Goal: Information Seeking & Learning: Learn about a topic

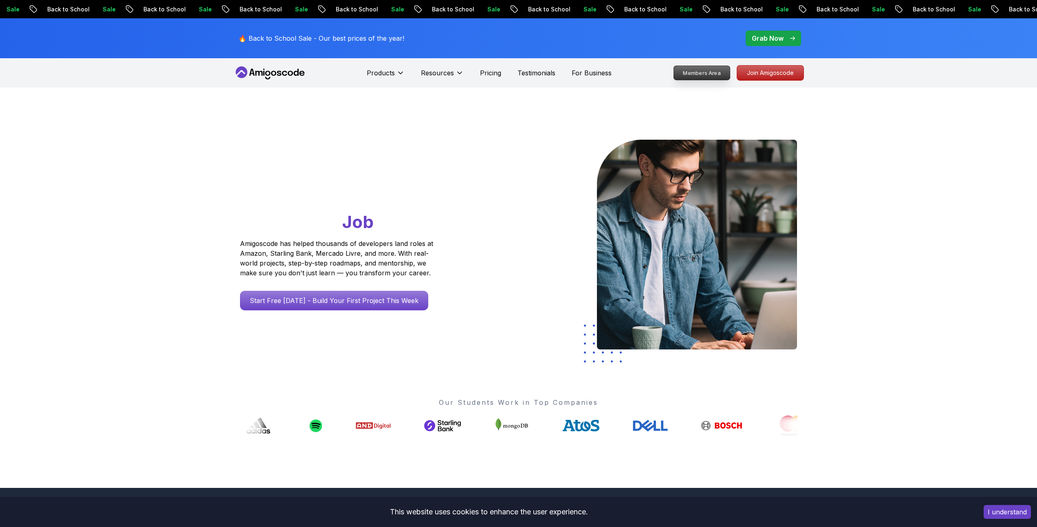
click at [716, 75] on p "Members Area" at bounding box center [701, 73] width 56 height 14
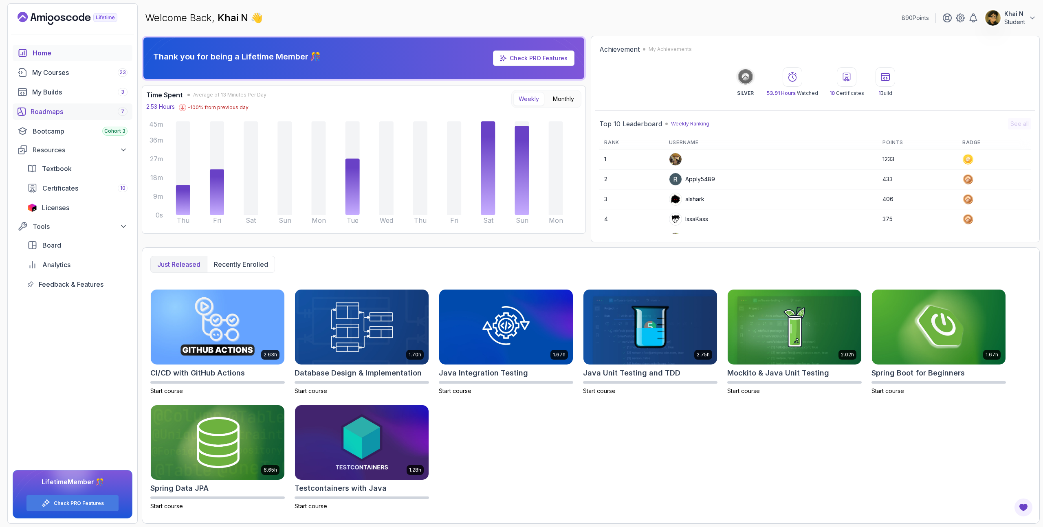
click at [81, 112] on div "Roadmaps 7" at bounding box center [79, 112] width 97 height 10
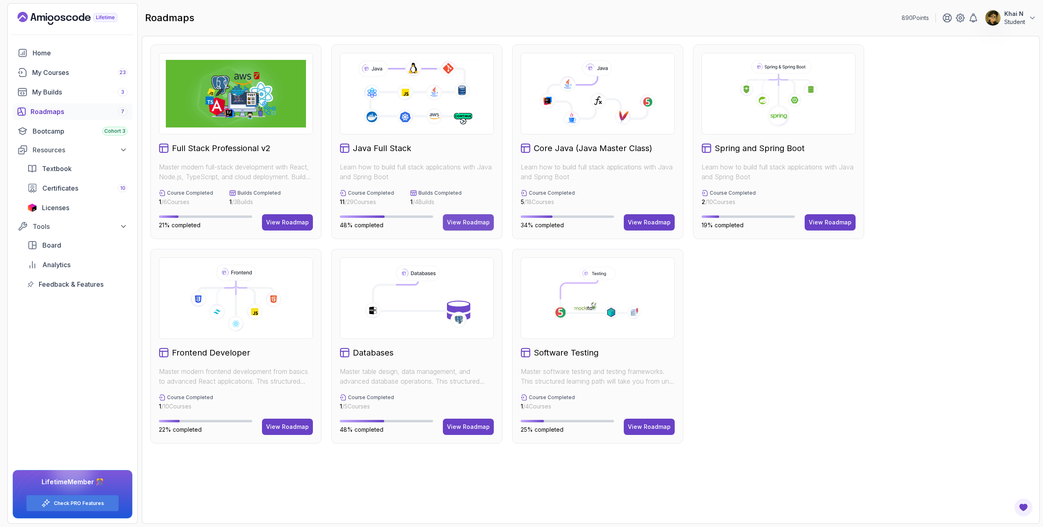
click at [477, 221] on div "View Roadmap" at bounding box center [468, 222] width 43 height 8
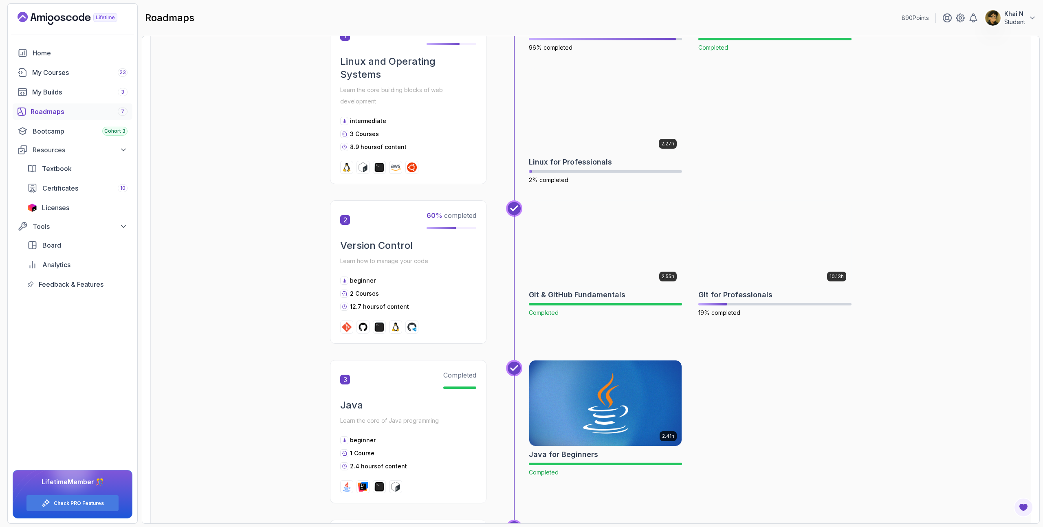
scroll to position [315, 0]
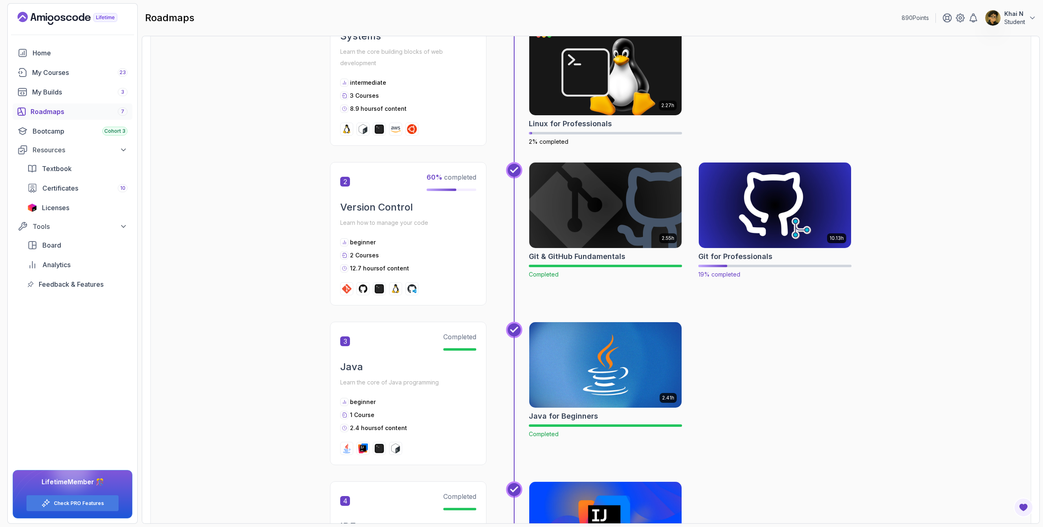
click at [793, 181] on img at bounding box center [775, 205] width 160 height 90
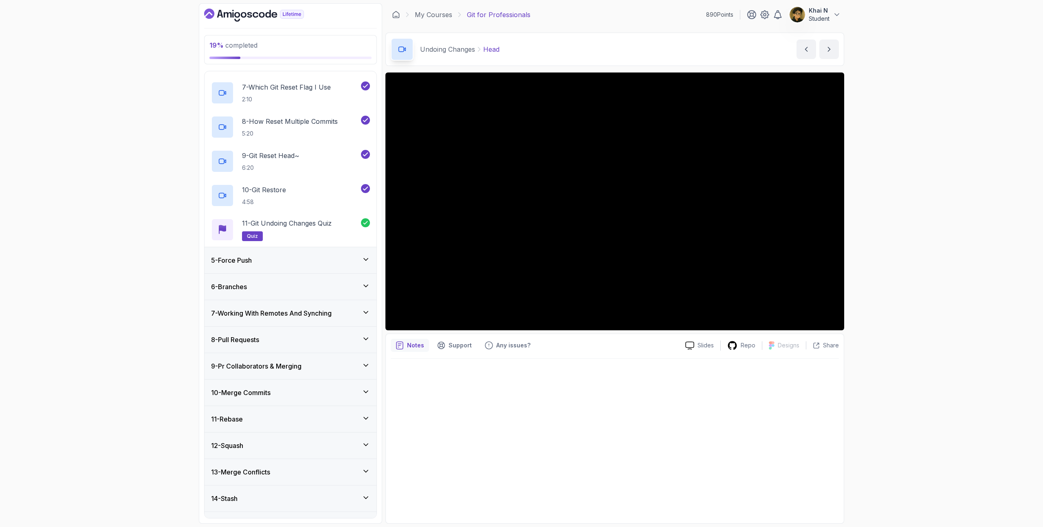
click at [284, 260] on div "5 - Force Push" at bounding box center [290, 260] width 159 height 10
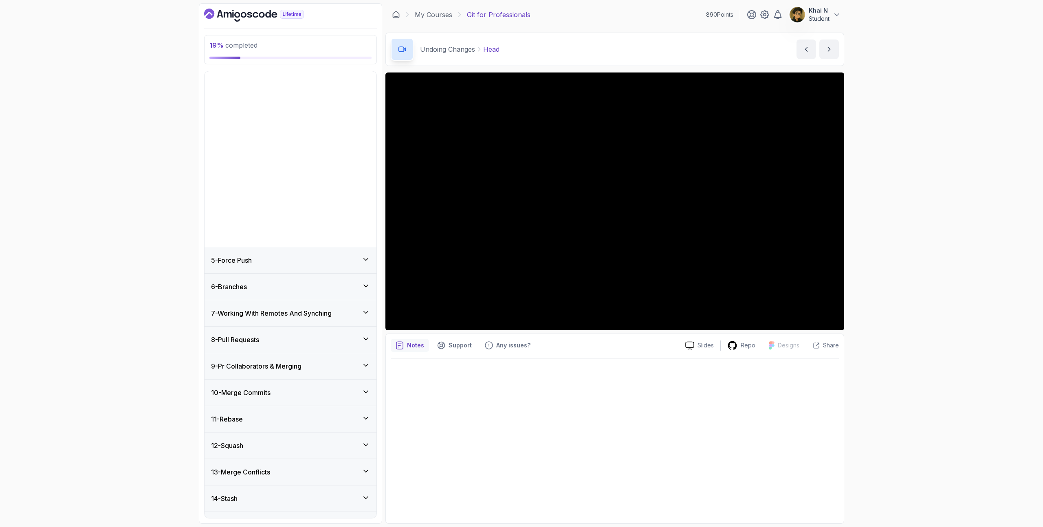
scroll to position [82, 0]
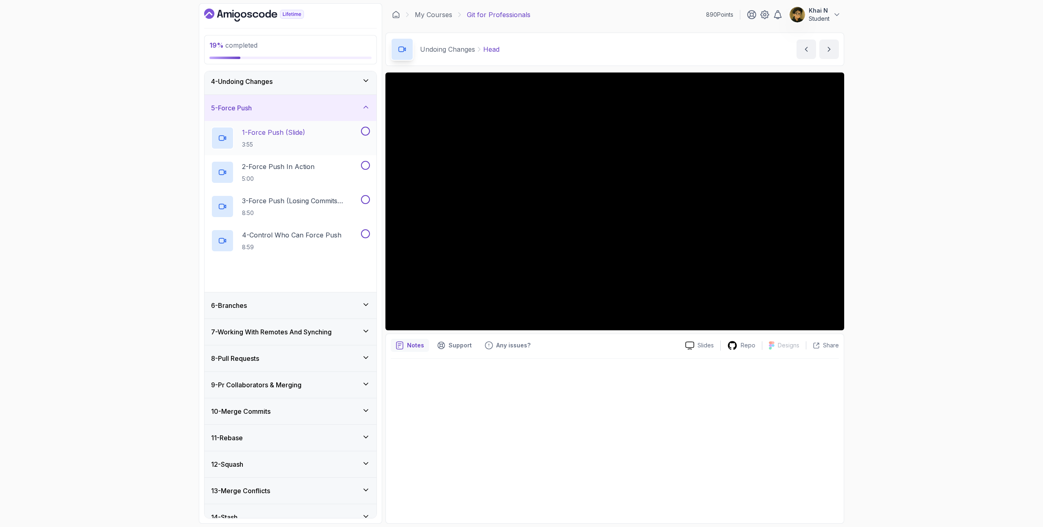
click at [299, 139] on h2 "1 - Force Push (Slide) 3:55" at bounding box center [273, 138] width 63 height 21
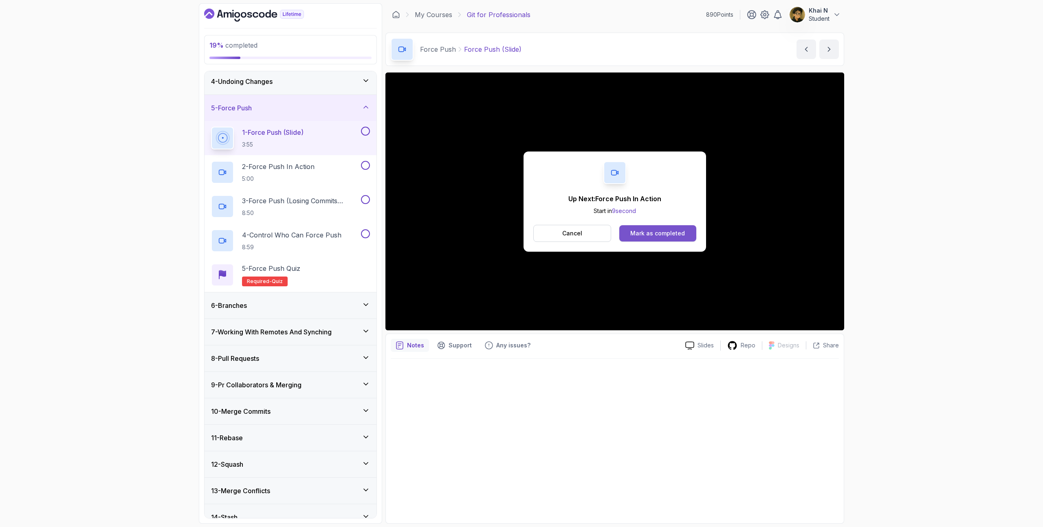
click at [674, 233] on div "Mark as completed" at bounding box center [657, 233] width 55 height 8
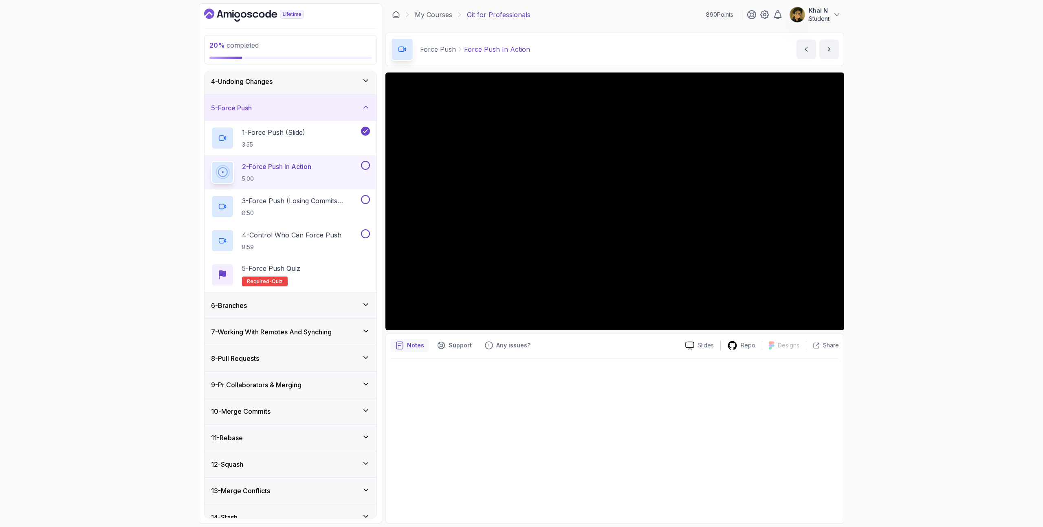
click at [324, 307] on div "6 - Branches" at bounding box center [290, 306] width 159 height 10
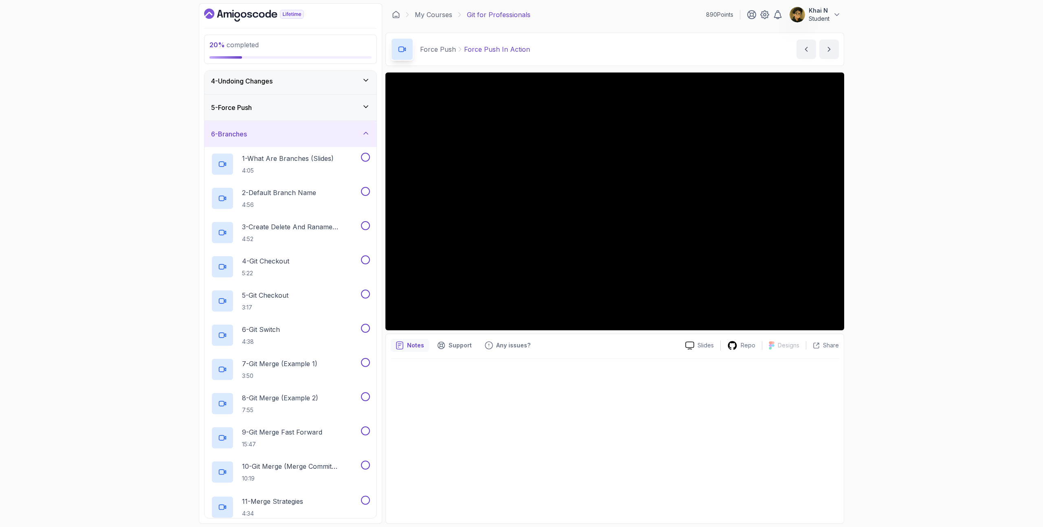
click at [321, 134] on div "6 - Branches" at bounding box center [290, 134] width 159 height 10
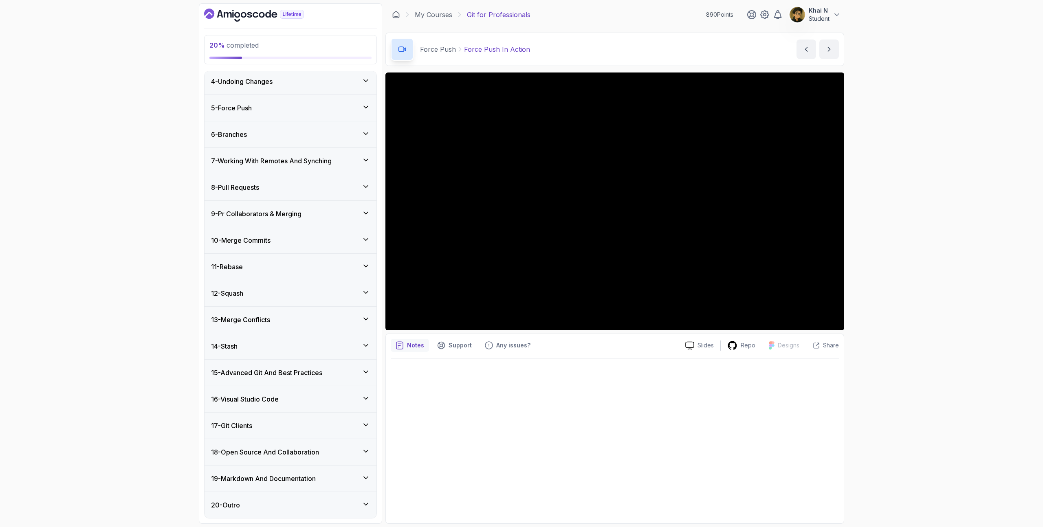
click at [308, 112] on div "5 - Force Push" at bounding box center [290, 108] width 159 height 10
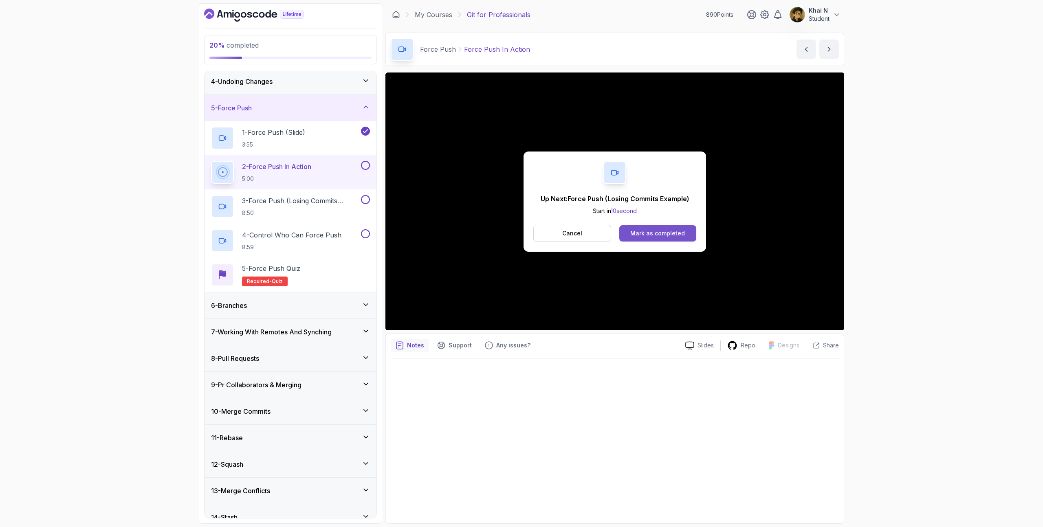
click at [681, 231] on div "Mark as completed" at bounding box center [657, 233] width 55 height 8
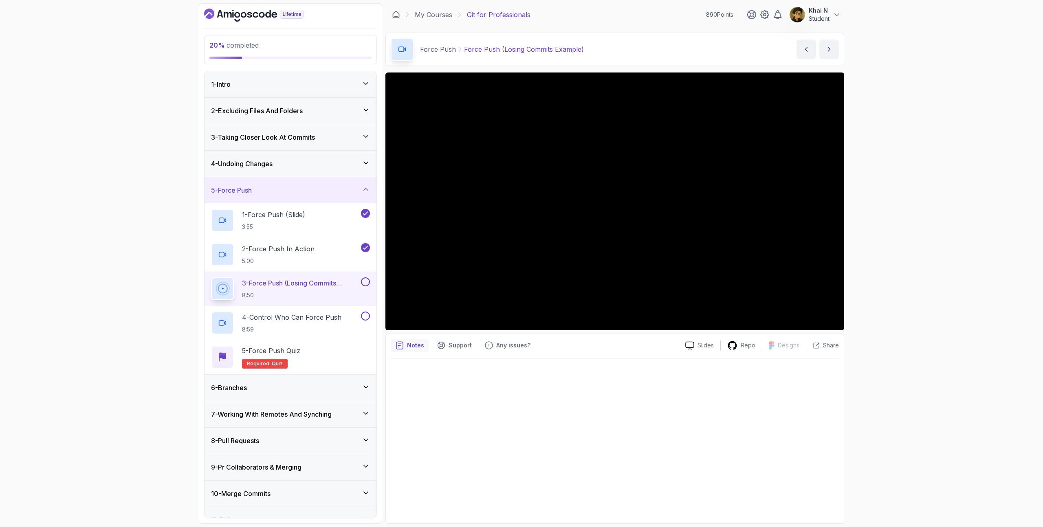
click at [262, 16] on icon "Dashboard" at bounding box center [262, 15] width 6 height 6
